Goal: Task Accomplishment & Management: Complete application form

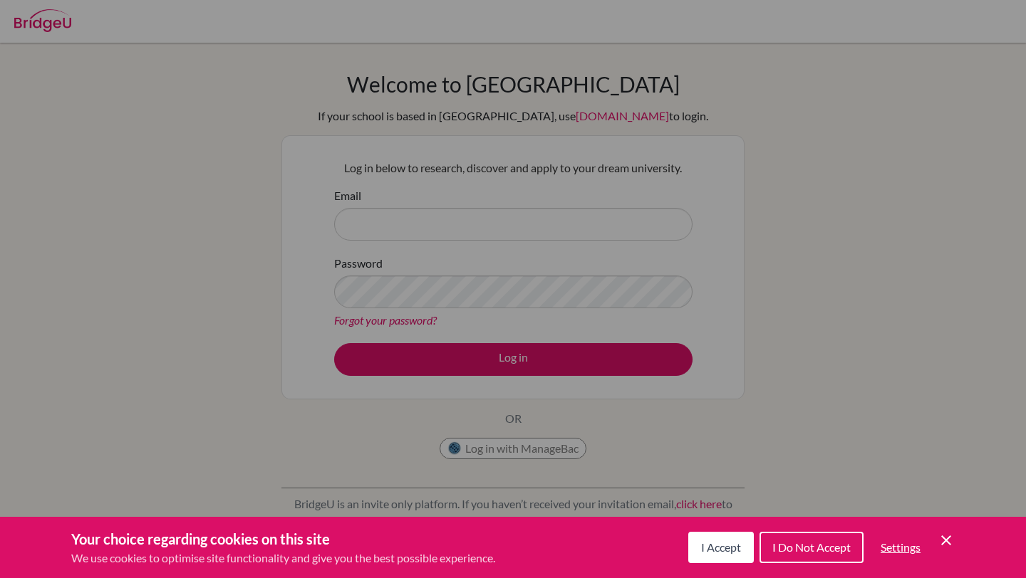
click at [943, 523] on div "Your choice regarding cookies on this site We use cookies to optimise site func…" at bounding box center [513, 547] width 1026 height 61
click at [943, 537] on icon "Save and close" at bounding box center [946, 541] width 10 height 10
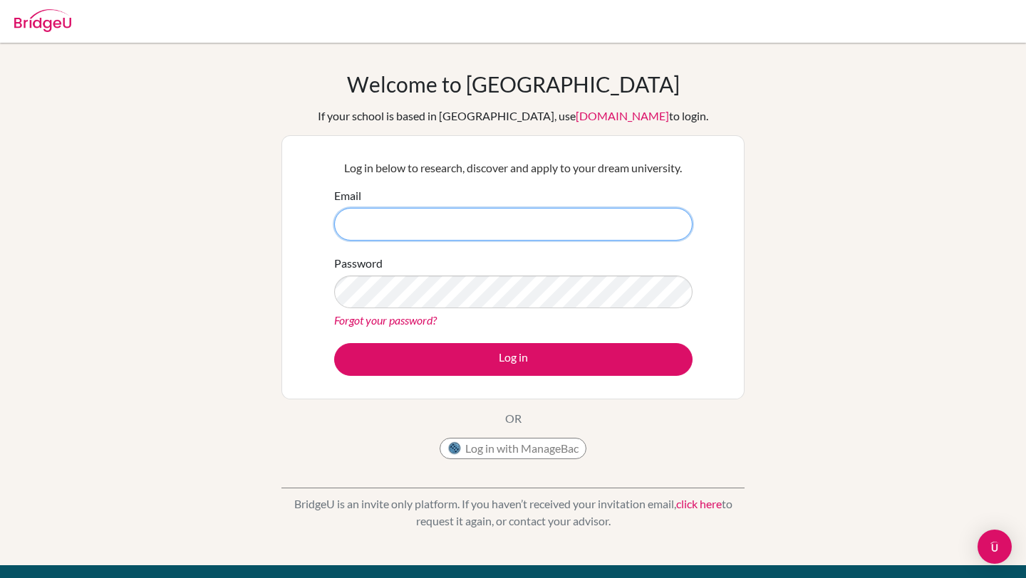
click at [574, 221] on input "Email" at bounding box center [513, 224] width 358 height 33
type input "[EMAIL_ADDRESS][DOMAIN_NAME]"
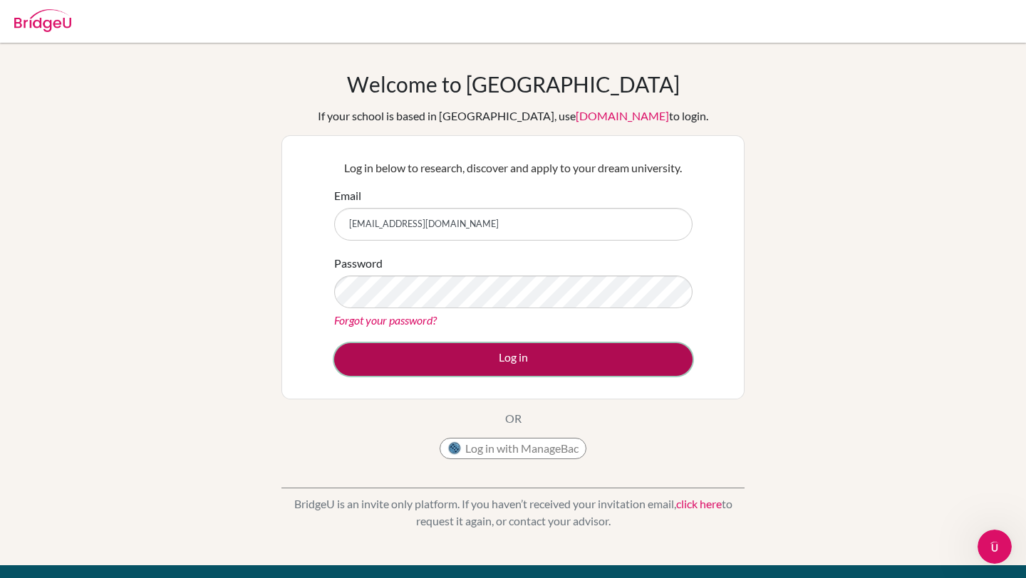
click at [477, 350] on button "Log in" at bounding box center [513, 359] width 358 height 33
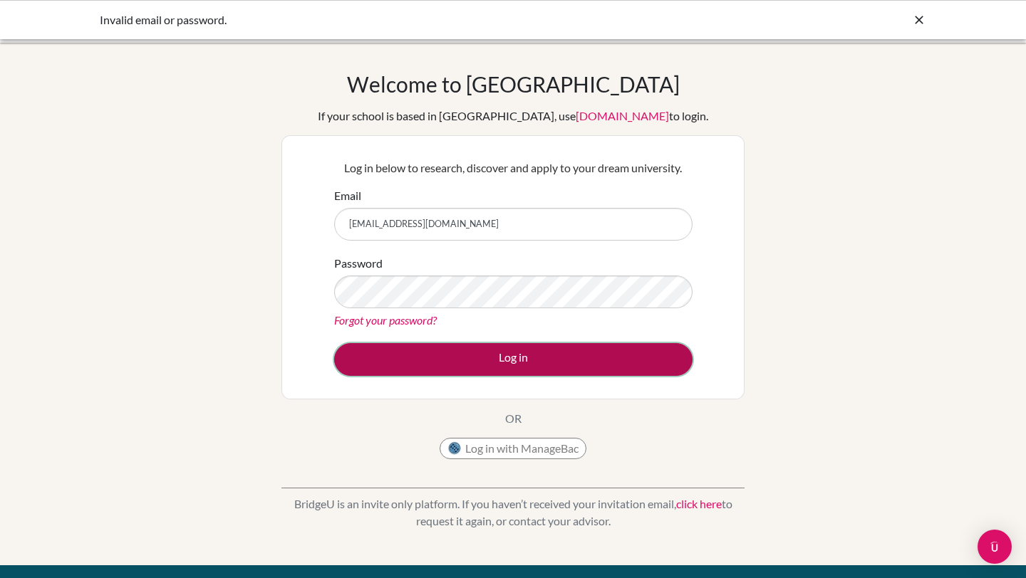
click at [474, 353] on button "Log in" at bounding box center [513, 359] width 358 height 33
